Goal: Browse casually

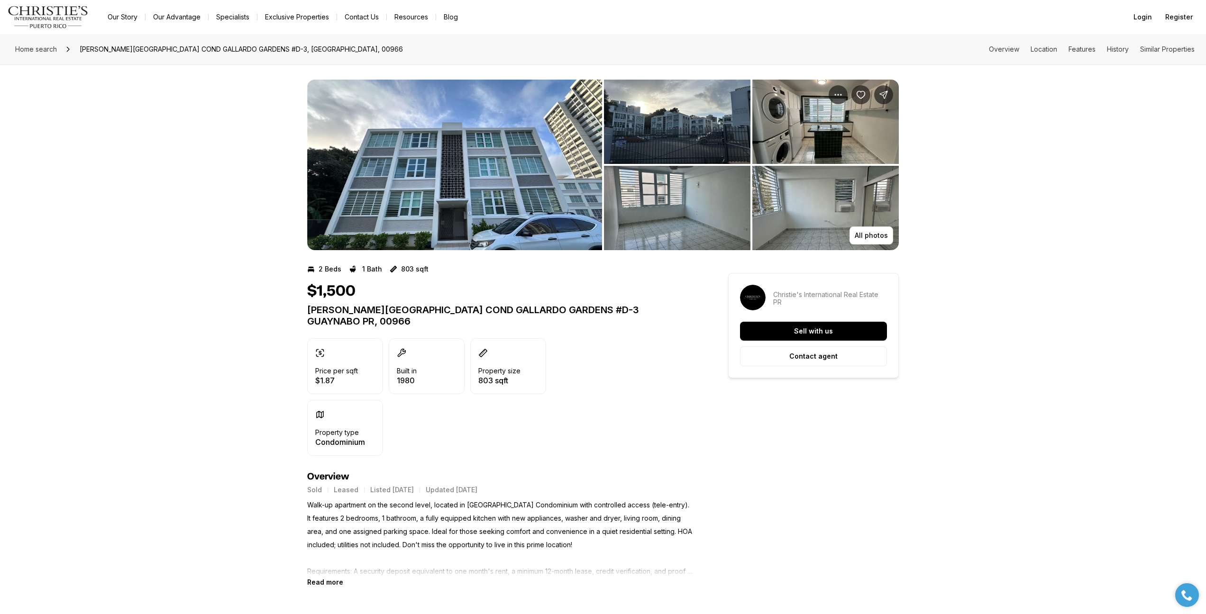
click at [522, 157] on img "View image gallery" at bounding box center [454, 165] width 295 height 171
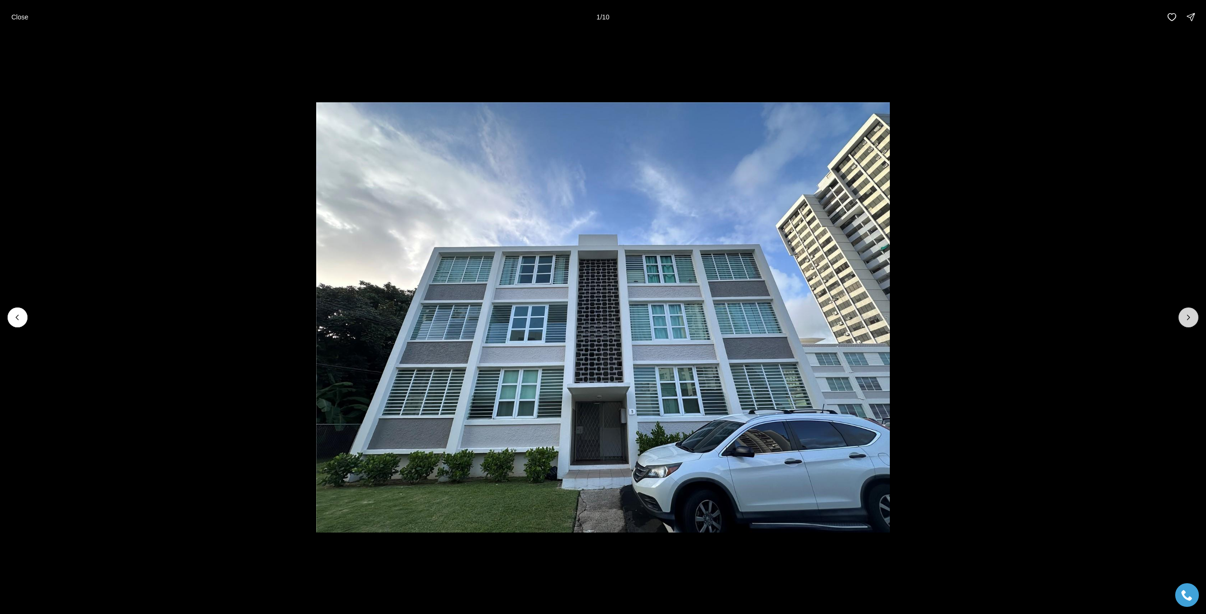
click at [1190, 318] on icon "Next slide" at bounding box center [1188, 317] width 9 height 9
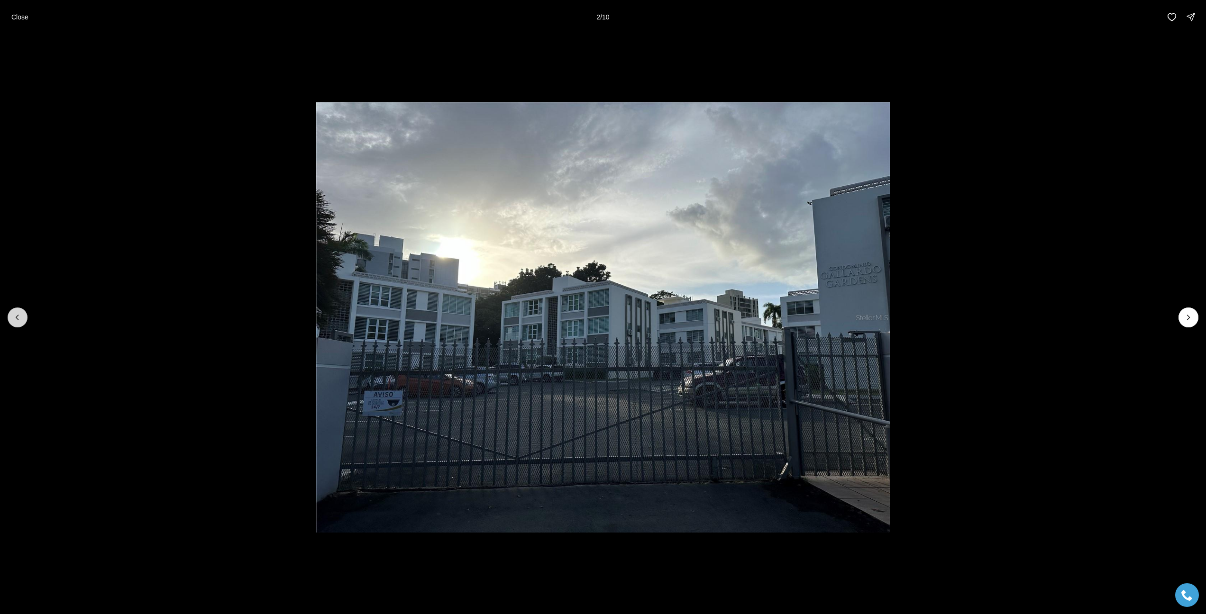
click at [20, 320] on icon "Previous slide" at bounding box center [17, 317] width 9 height 9
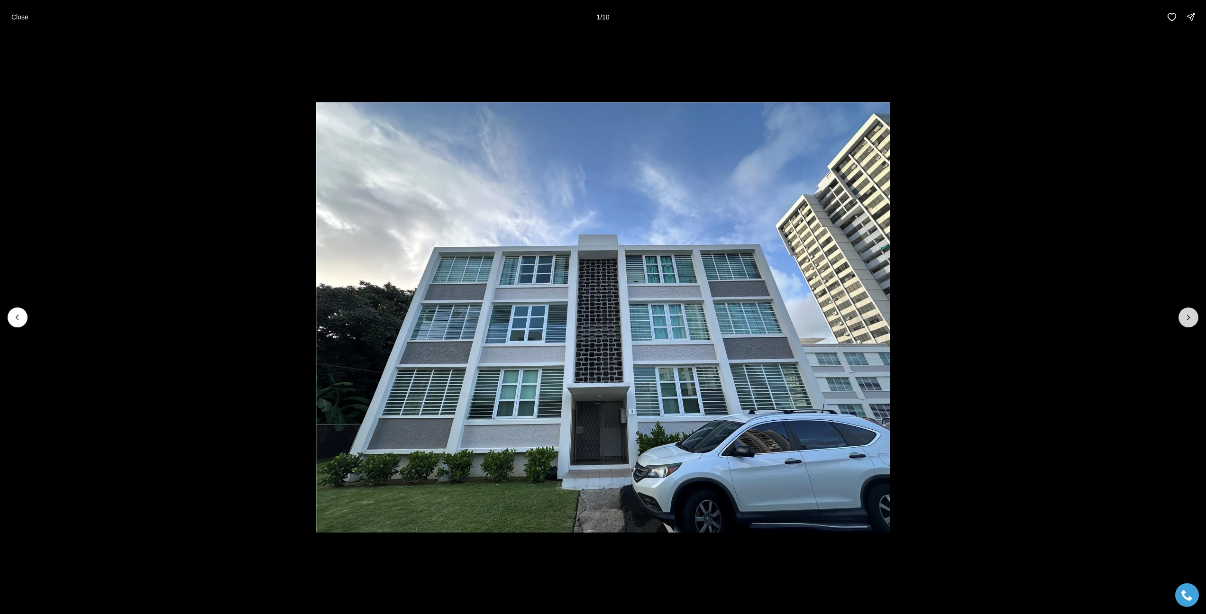
click at [1192, 320] on icon "Next slide" at bounding box center [1188, 317] width 9 height 9
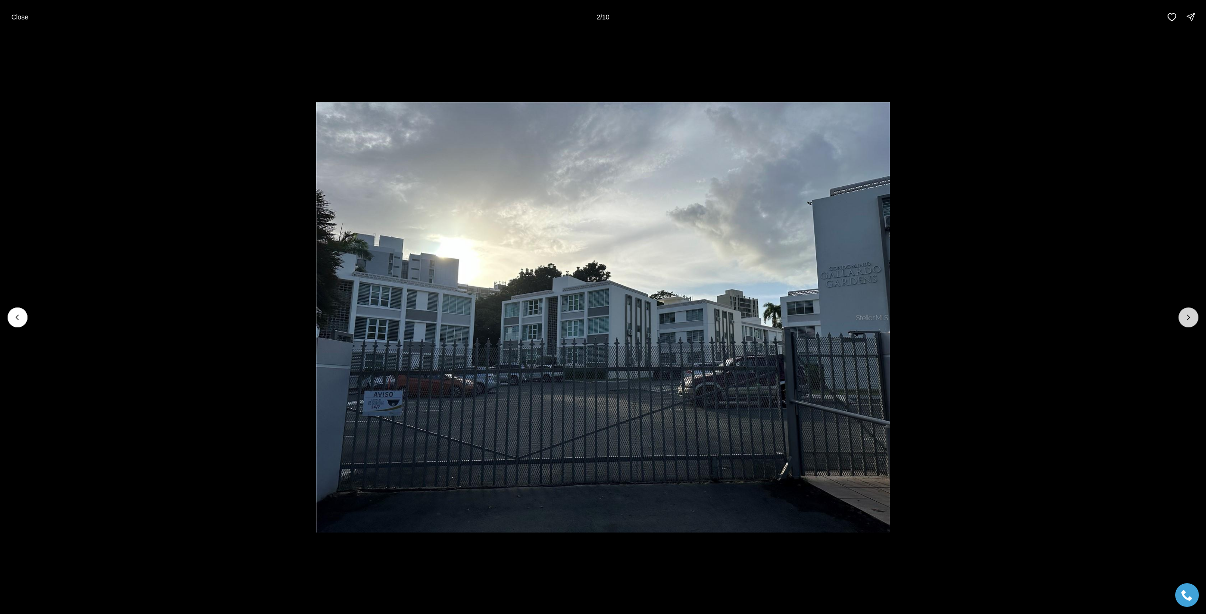
click at [1192, 320] on icon "Next slide" at bounding box center [1188, 317] width 9 height 9
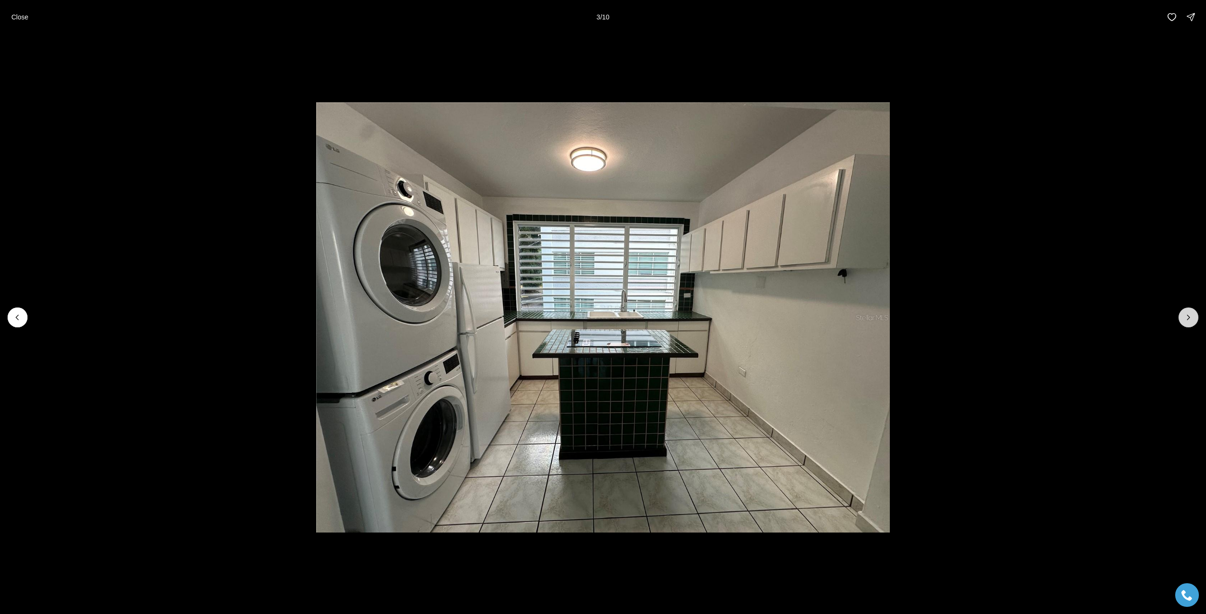
click at [1192, 320] on icon "Next slide" at bounding box center [1188, 317] width 9 height 9
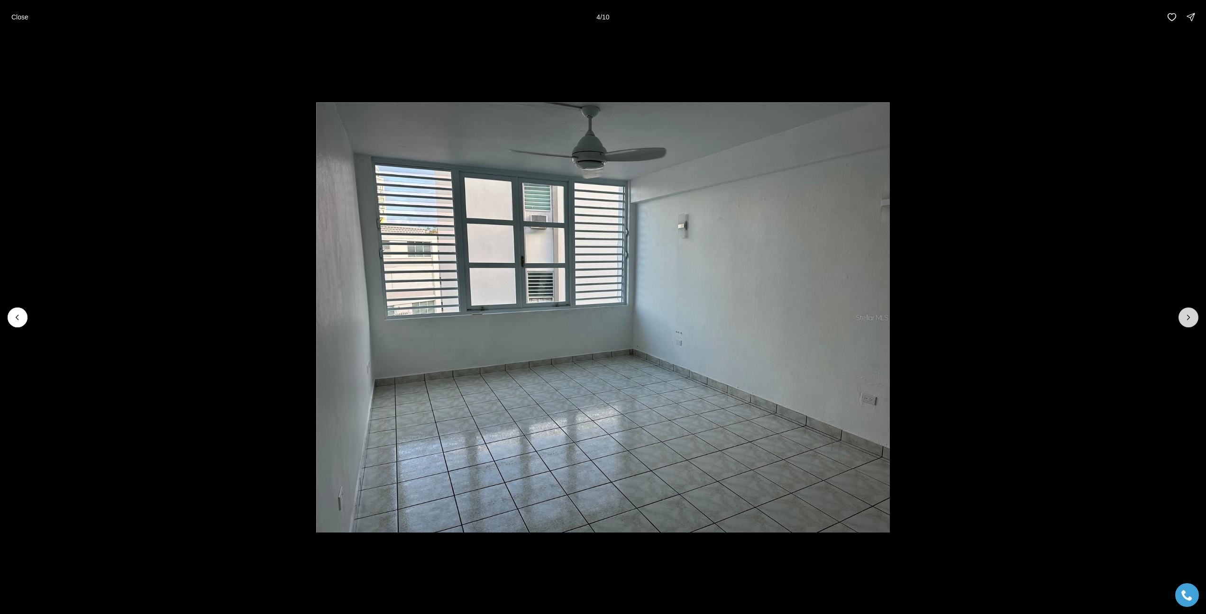
click at [1192, 320] on icon "Next slide" at bounding box center [1188, 317] width 9 height 9
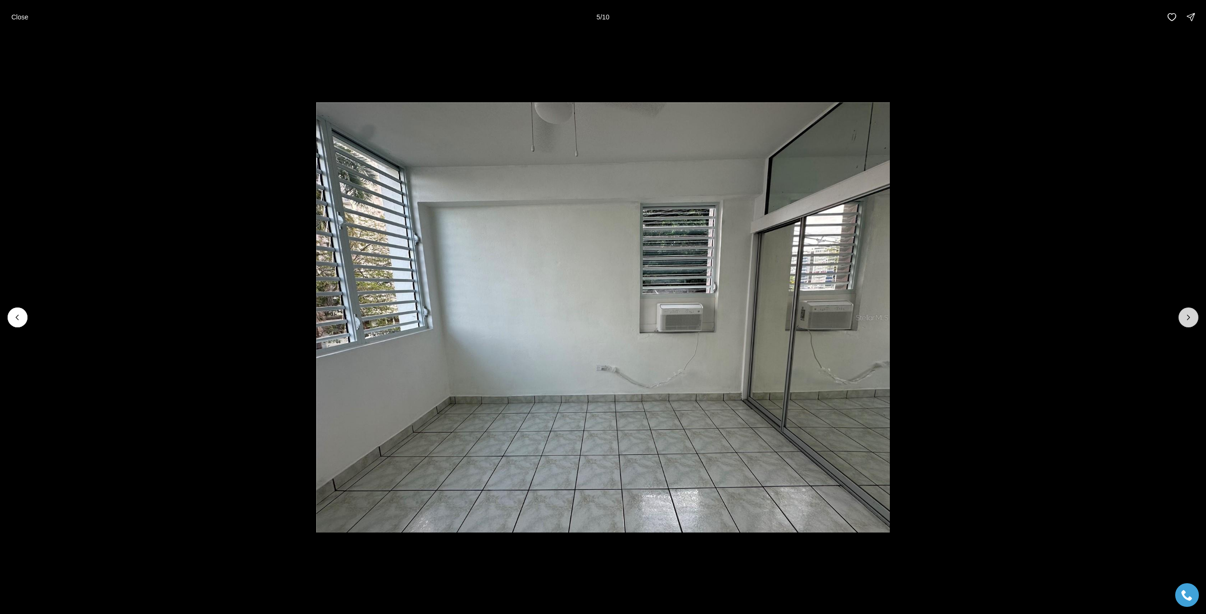
click at [1192, 320] on icon "Next slide" at bounding box center [1188, 317] width 9 height 9
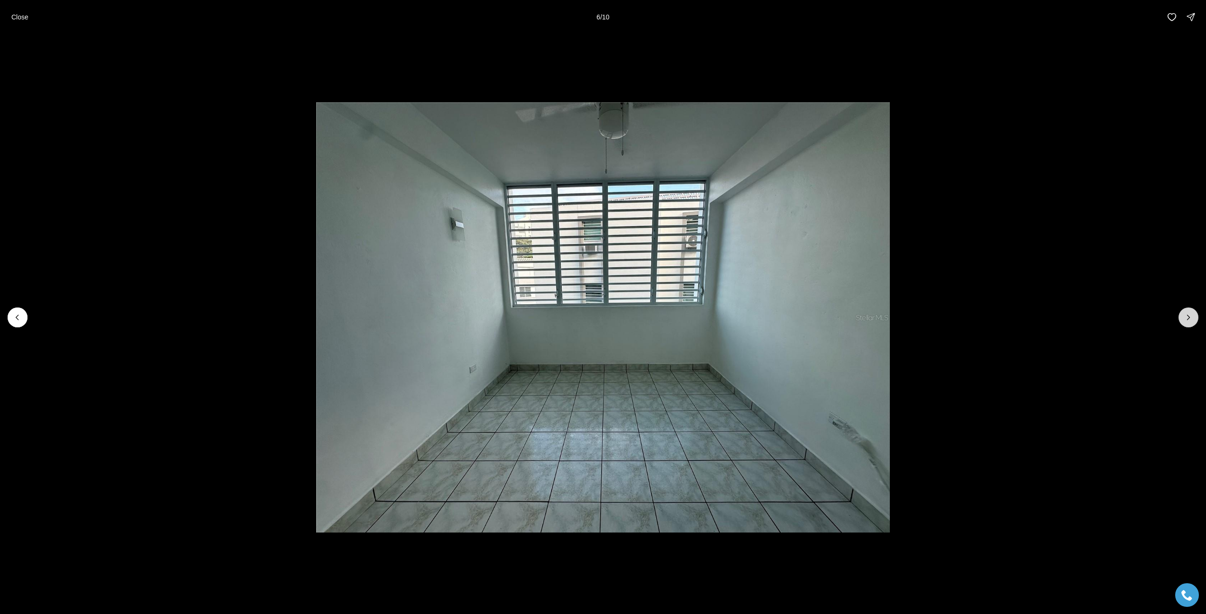
click at [1192, 320] on icon "Next slide" at bounding box center [1188, 317] width 9 height 9
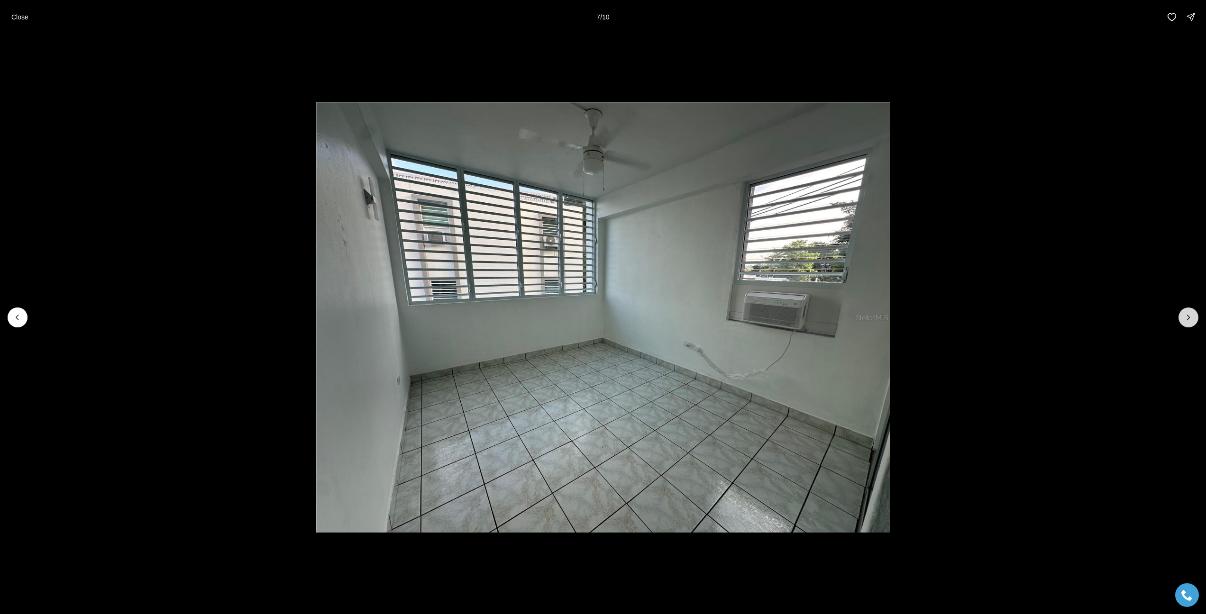
click at [1192, 320] on icon "Next slide" at bounding box center [1188, 317] width 9 height 9
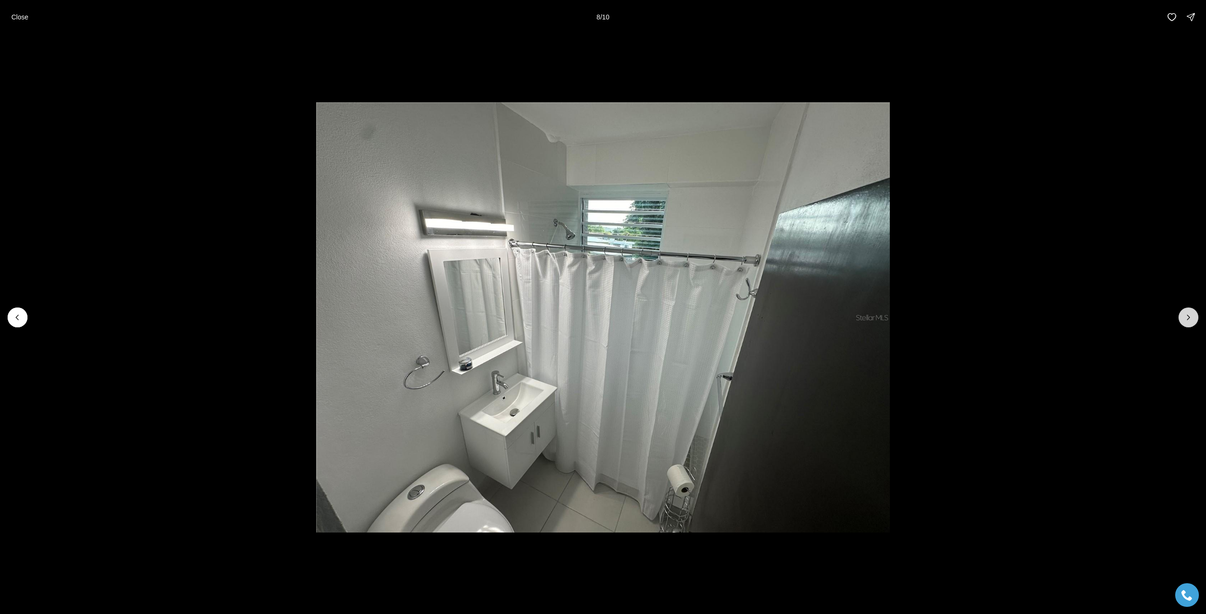
click at [1192, 320] on icon "Next slide" at bounding box center [1188, 317] width 9 height 9
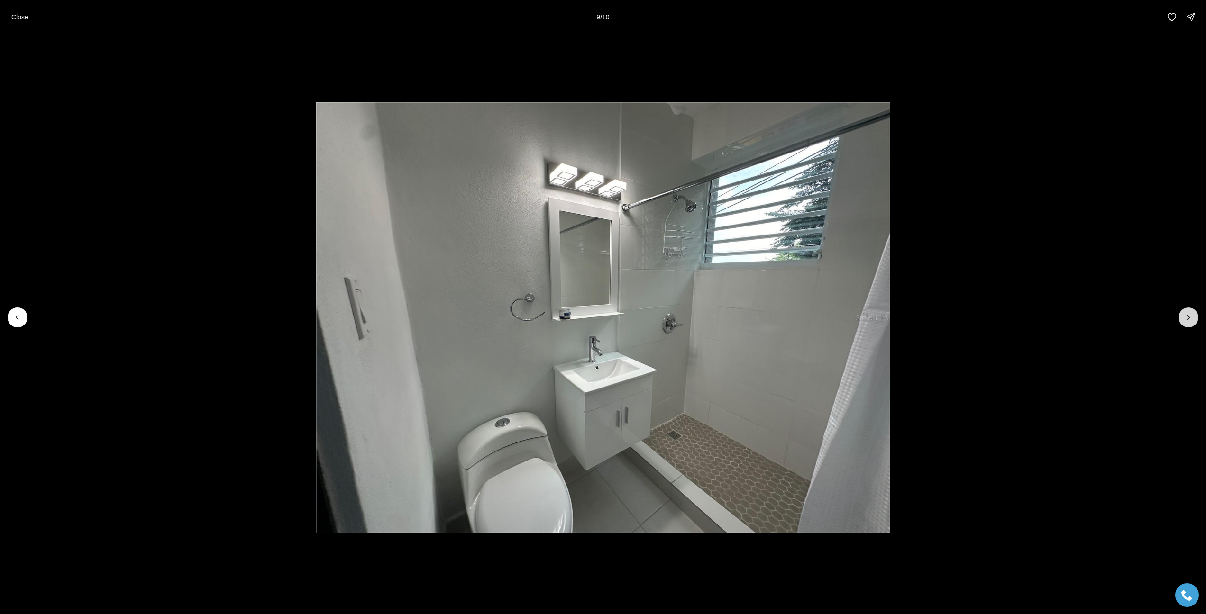
click at [1192, 320] on icon "Next slide" at bounding box center [1188, 317] width 9 height 9
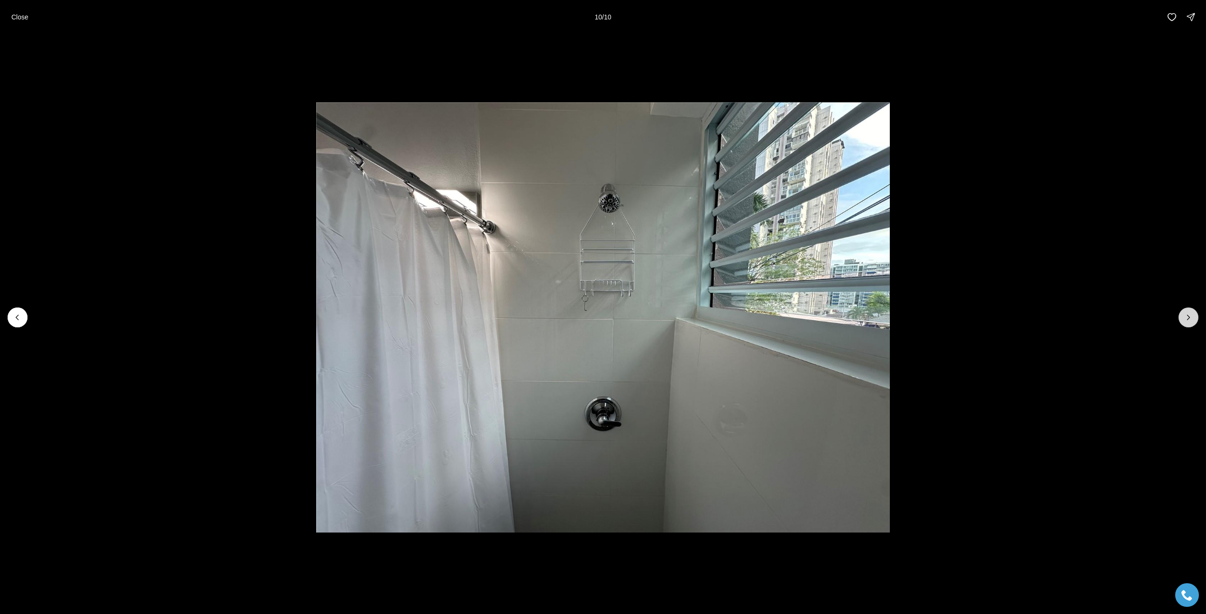
click at [1192, 320] on div at bounding box center [1188, 318] width 20 height 20
click at [1187, 320] on div at bounding box center [1188, 318] width 20 height 20
click at [1187, 315] on div at bounding box center [1188, 318] width 20 height 20
click at [15, 18] on p "Close" at bounding box center [19, 17] width 17 height 8
